Goal: Ask a question

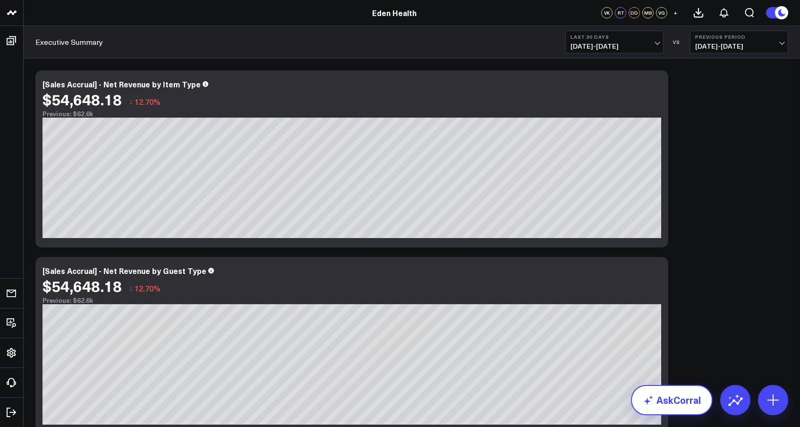
click at [669, 409] on link "AskCorral" at bounding box center [672, 400] width 82 height 30
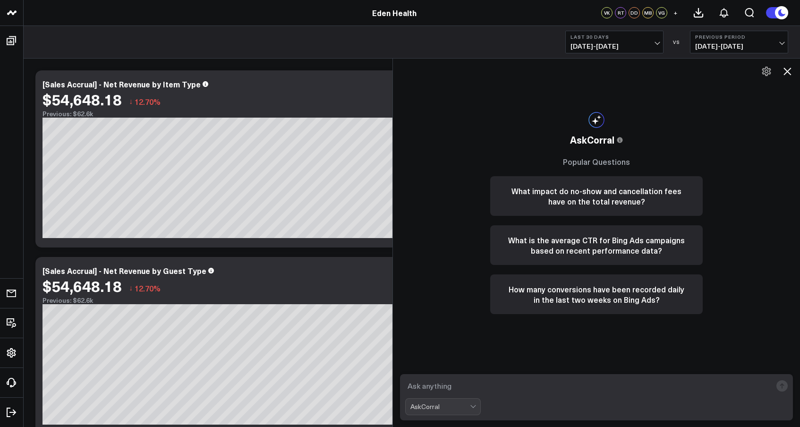
click at [591, 384] on textarea at bounding box center [588, 386] width 367 height 17
paste textarea "Title: Daily Rev & Orders (Last Mo) Type: table Source: zenoti.transformed_sale…"
type textarea "Title: Daily Rev & Orders (Last Mo) Type: table Source: zenoti.transformed_sale…"
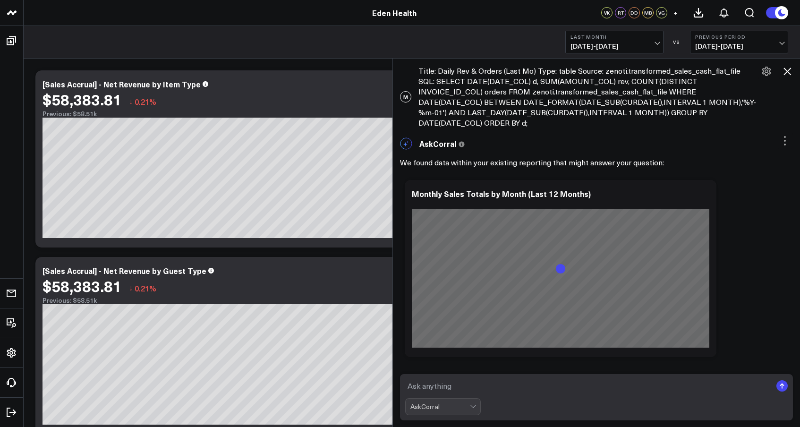
scroll to position [112, 0]
